Goal: Task Accomplishment & Management: Manage account settings

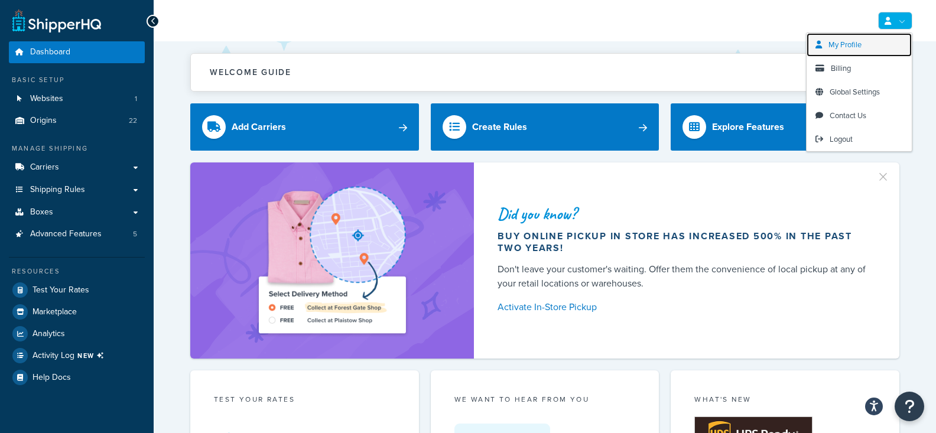
click at [890, 53] on link "My Profile" at bounding box center [859, 45] width 105 height 24
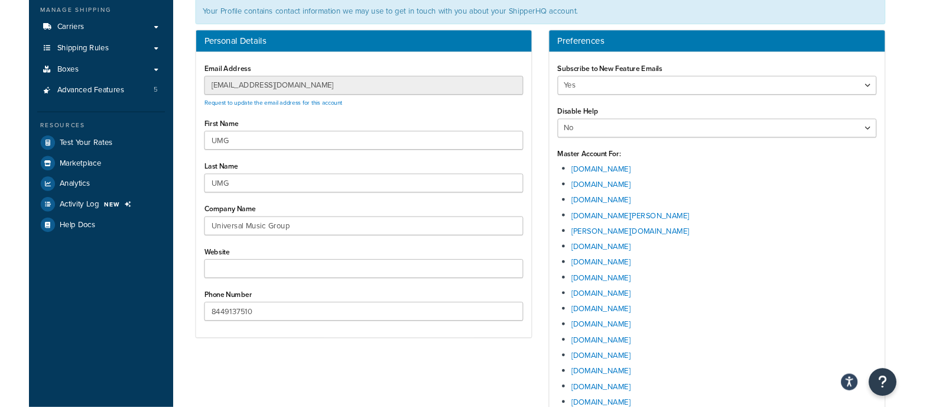
scroll to position [140, 0]
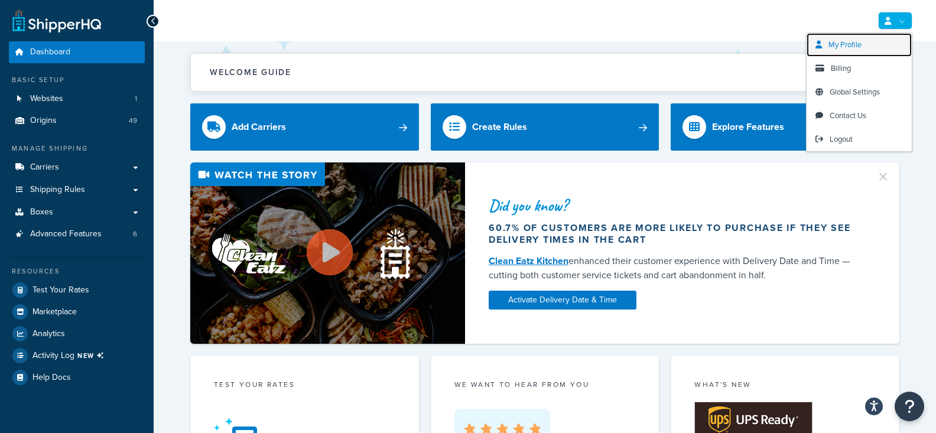
click at [862, 56] on link "My Profile" at bounding box center [859, 45] width 105 height 24
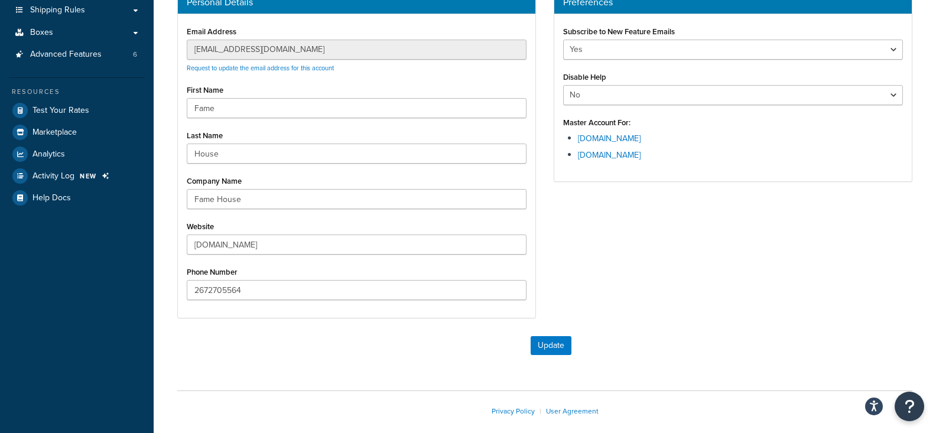
scroll to position [180, 0]
